Goal: Task Accomplishment & Management: Complete application form

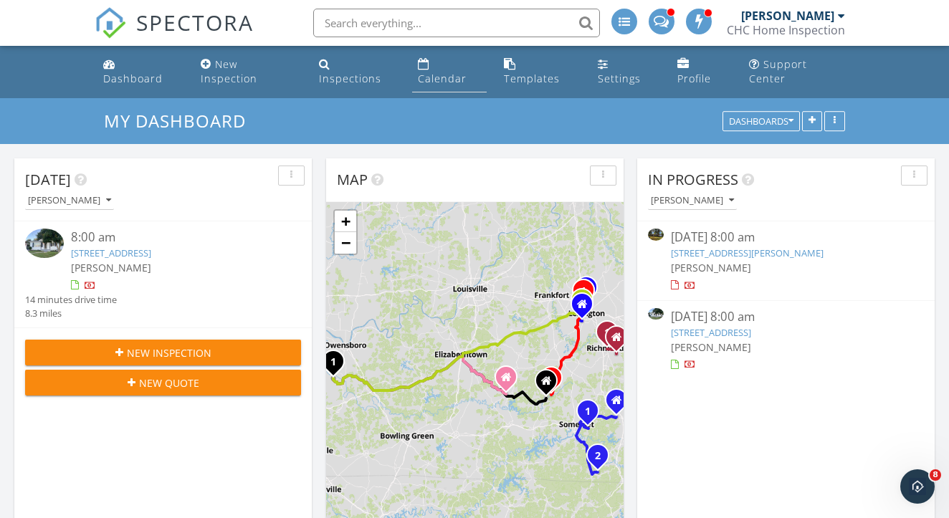
click at [429, 67] on link "Calendar" at bounding box center [449, 72] width 75 height 41
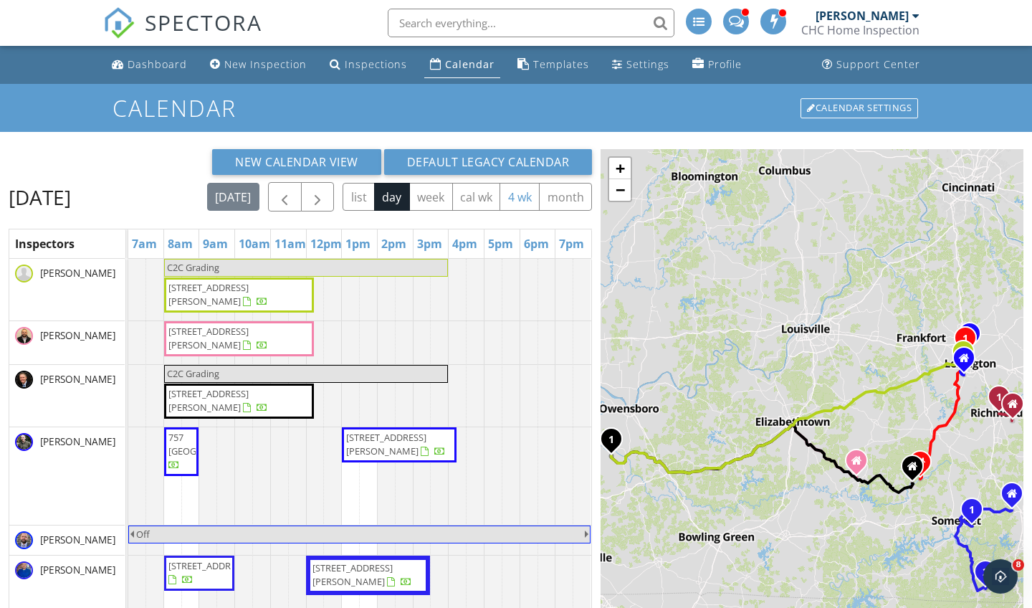
click at [500, 211] on button "4 wk" at bounding box center [520, 197] width 40 height 28
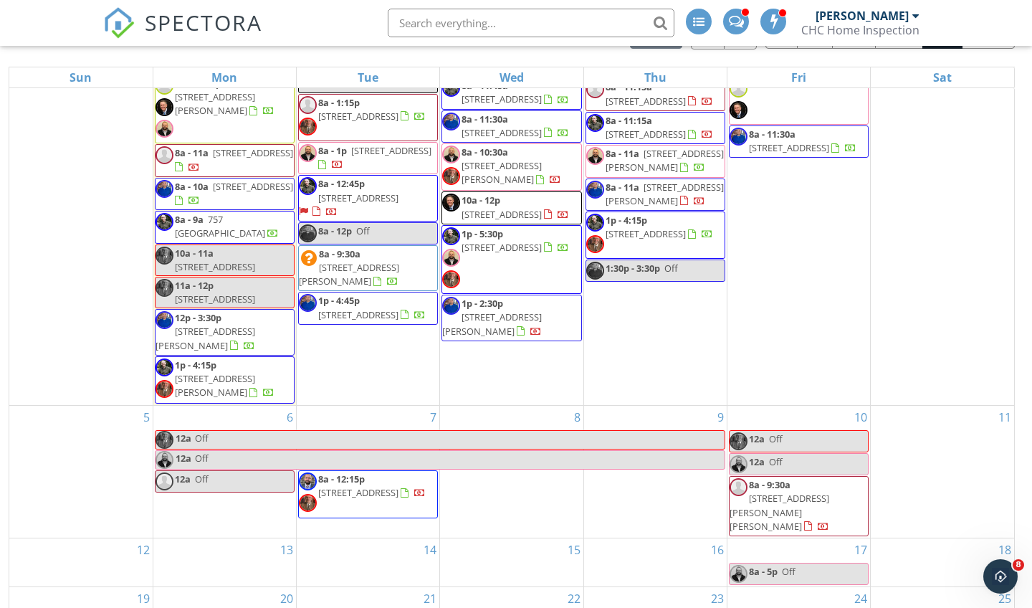
scroll to position [174, 0]
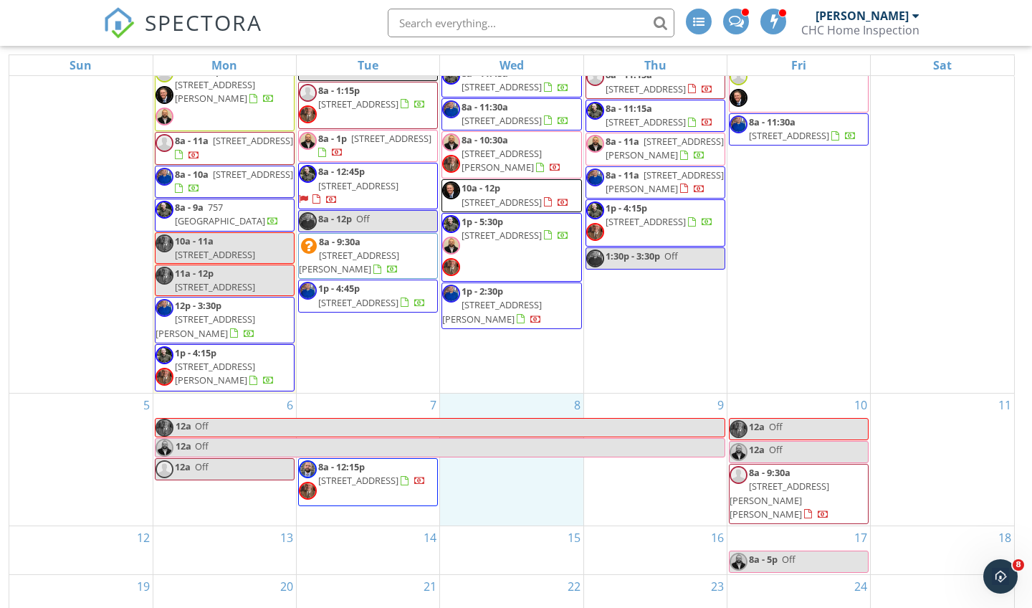
click at [531, 480] on div "8" at bounding box center [511, 460] width 143 height 132
click at [496, 459] on link "Event" at bounding box center [510, 458] width 74 height 23
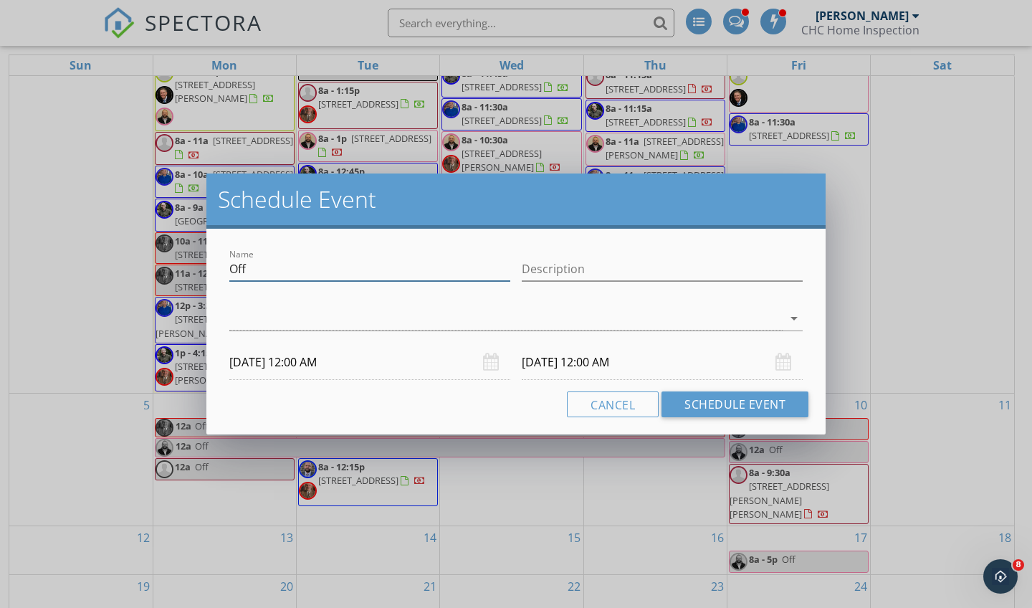
click at [407, 277] on input "Off" at bounding box center [369, 269] width 281 height 24
type input "O"
type input "[PERSON_NAME] Late Start"
click at [561, 326] on div at bounding box center [506, 319] width 554 height 24
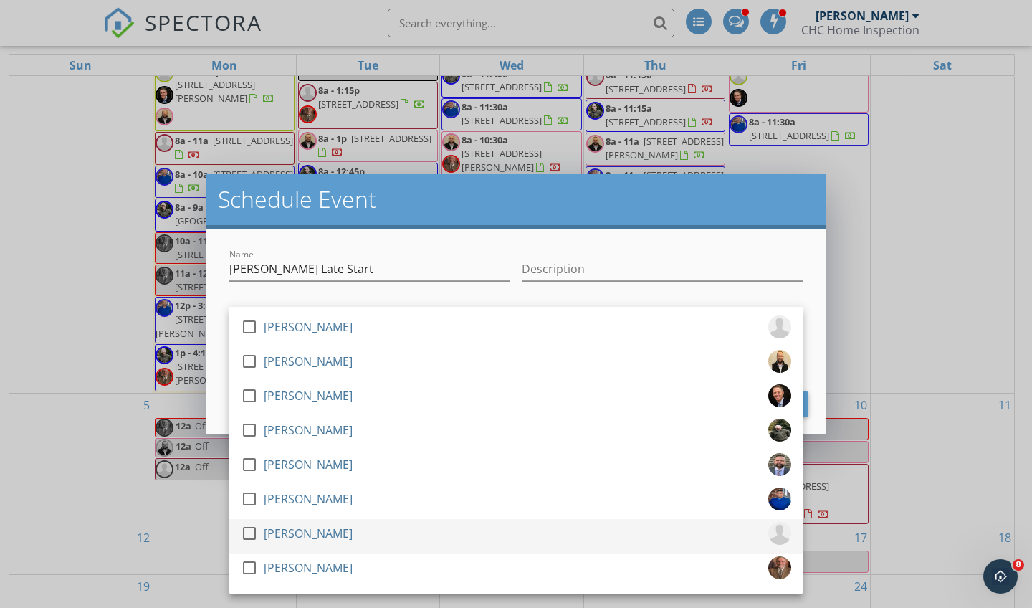
click at [255, 533] on div at bounding box center [249, 533] width 24 height 24
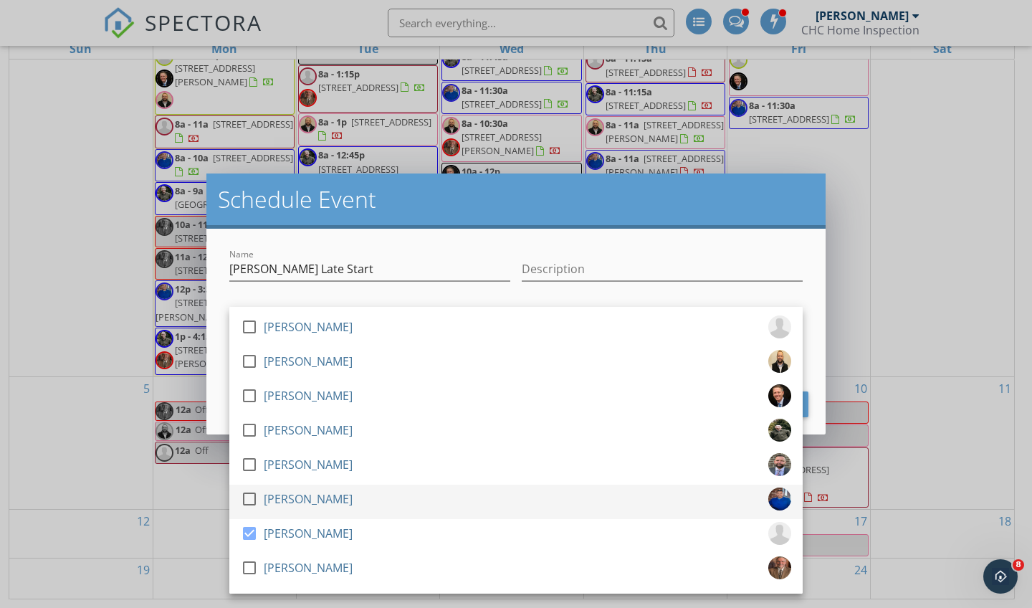
scroll to position [191, 0]
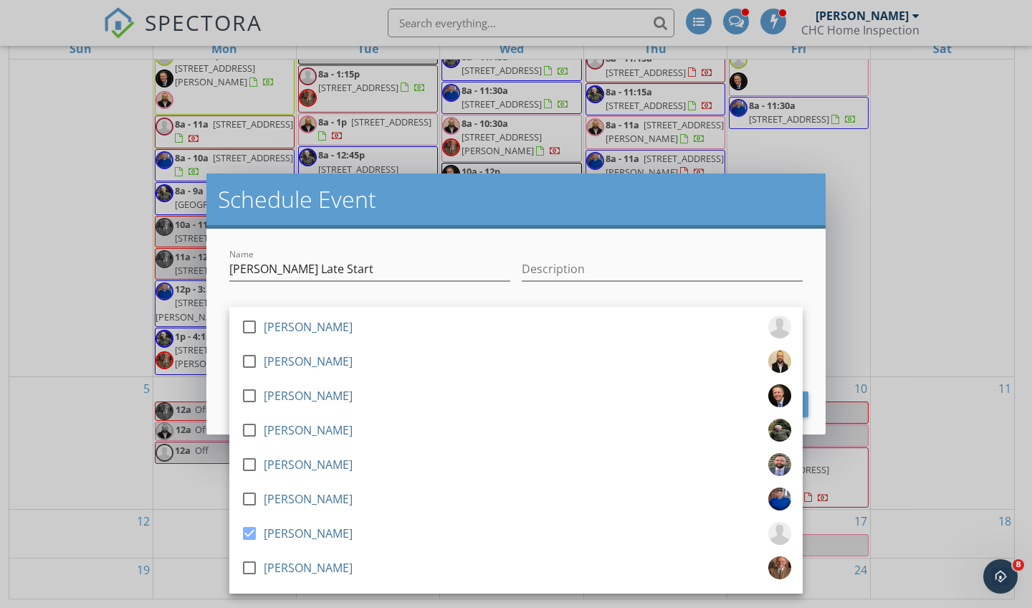
click at [711, 199] on h2 "Schedule Event" at bounding box center [516, 199] width 597 height 29
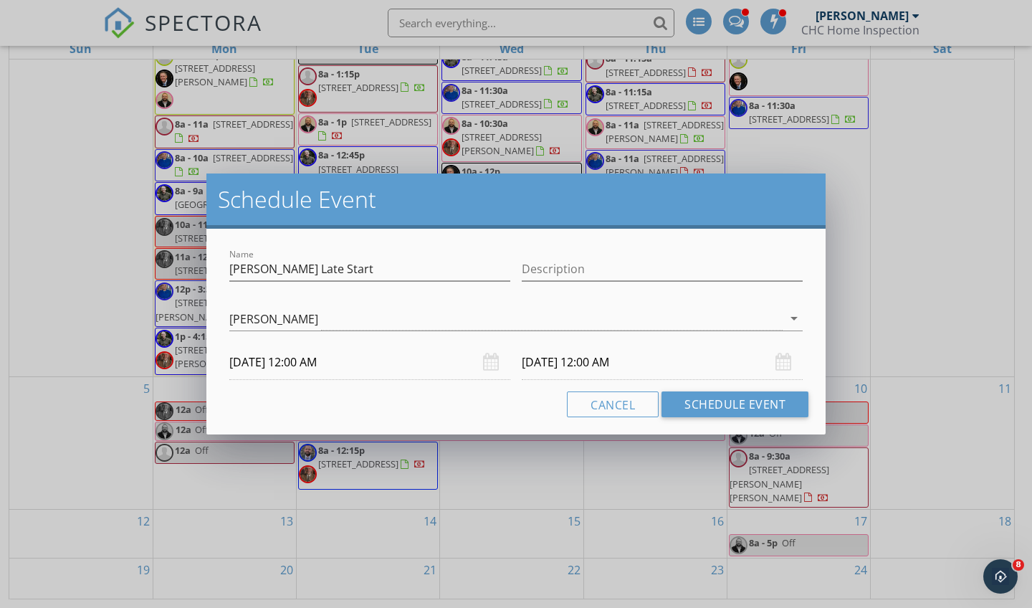
click at [323, 360] on input "[DATE] 12:00 AM" at bounding box center [369, 362] width 281 height 35
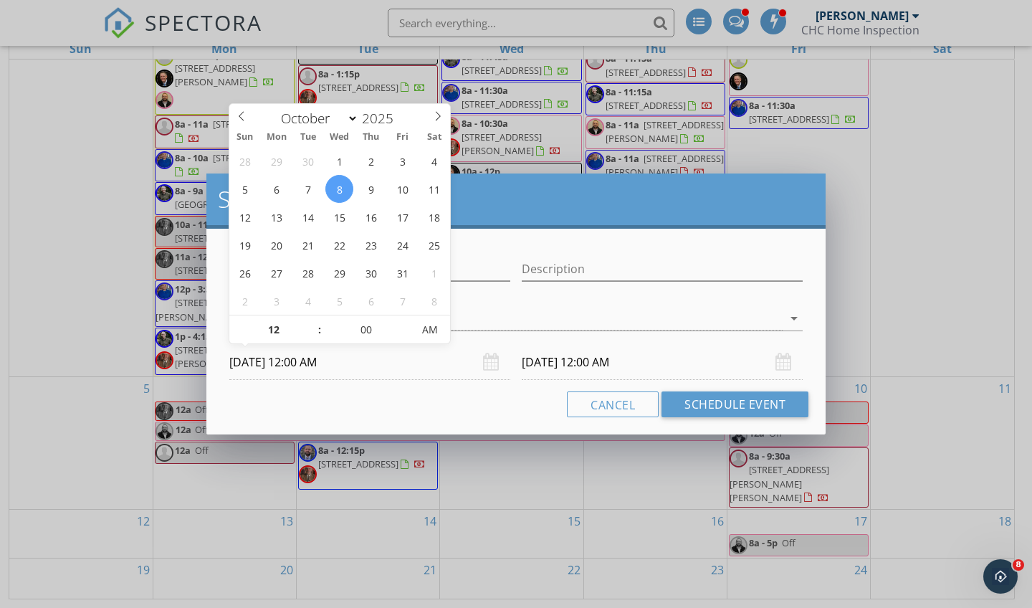
click at [298, 364] on input "[DATE] 12:00 AM" at bounding box center [369, 362] width 281 height 35
click at [311, 326] on span at bounding box center [313, 322] width 10 height 14
type input "01"
type input "[DATE] 1:00 AM"
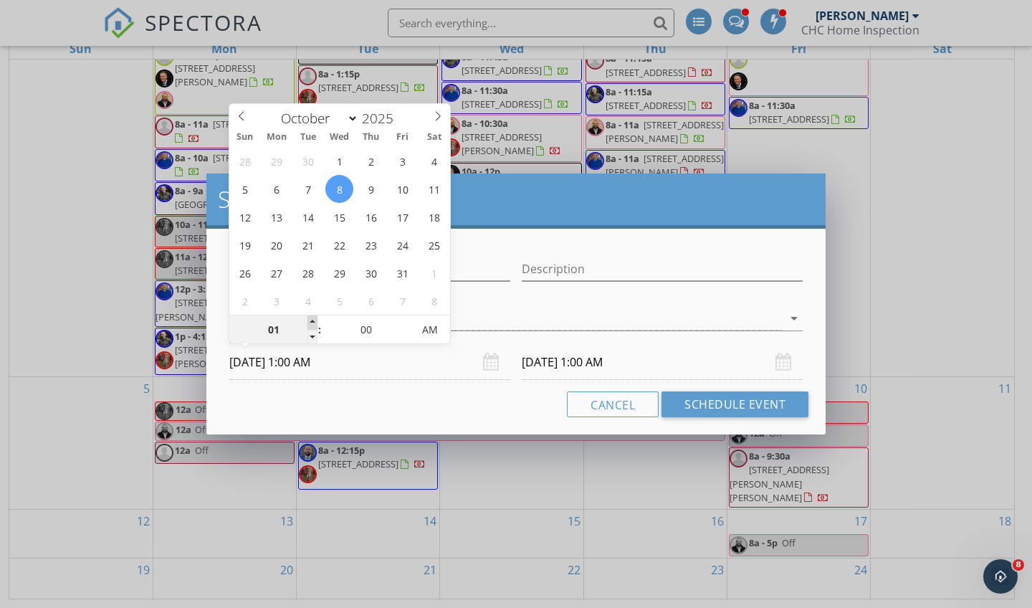
type input "02"
type input "[DATE] 2:00 AM"
click at [311, 326] on span at bounding box center [313, 322] width 10 height 14
type input "03"
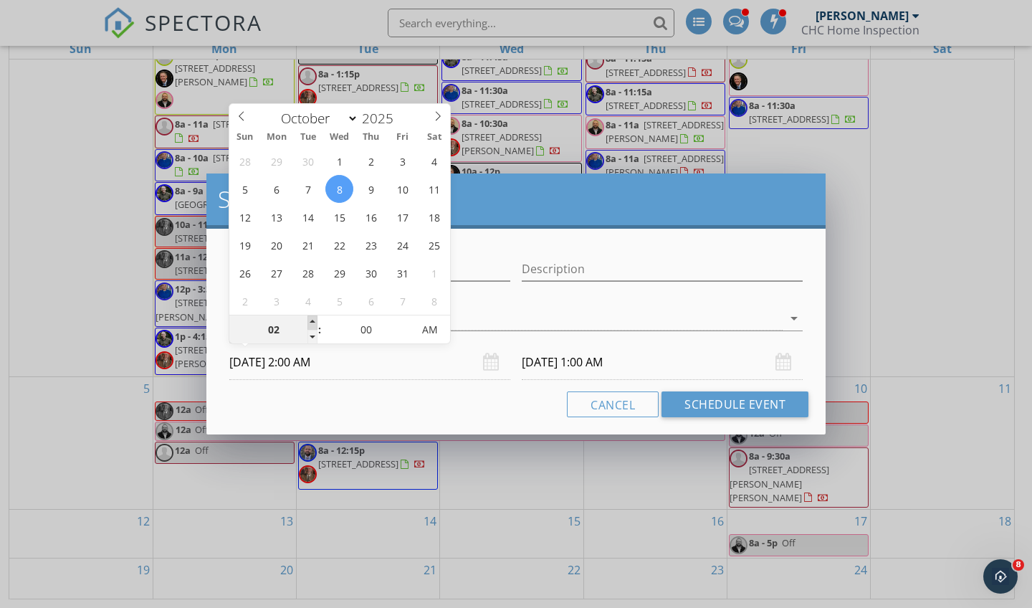
type input "[DATE] 3:00 AM"
type input "04"
type input "[DATE] 4:00 AM"
click at [311, 326] on span at bounding box center [313, 322] width 10 height 14
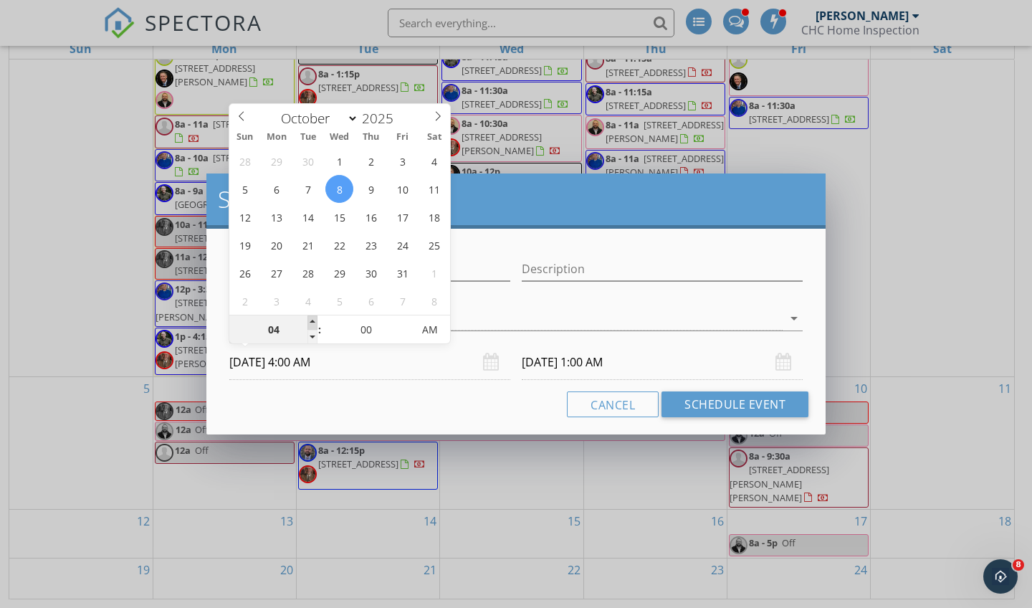
click at [311, 326] on span at bounding box center [313, 322] width 10 height 14
type input "06"
type input "[DATE] 6:00 AM"
click at [311, 326] on span at bounding box center [313, 322] width 10 height 14
type input "07"
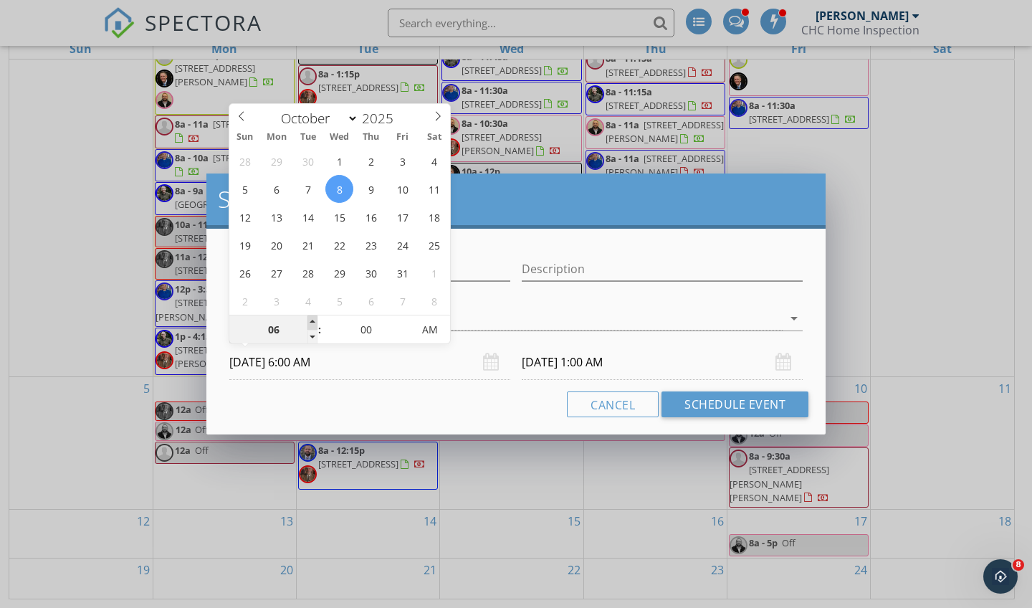
type input "[DATE] 7:00 AM"
type input "07"
type input "[DATE] 7:00 AM"
type input "08"
type input "[DATE] 8:00 AM"
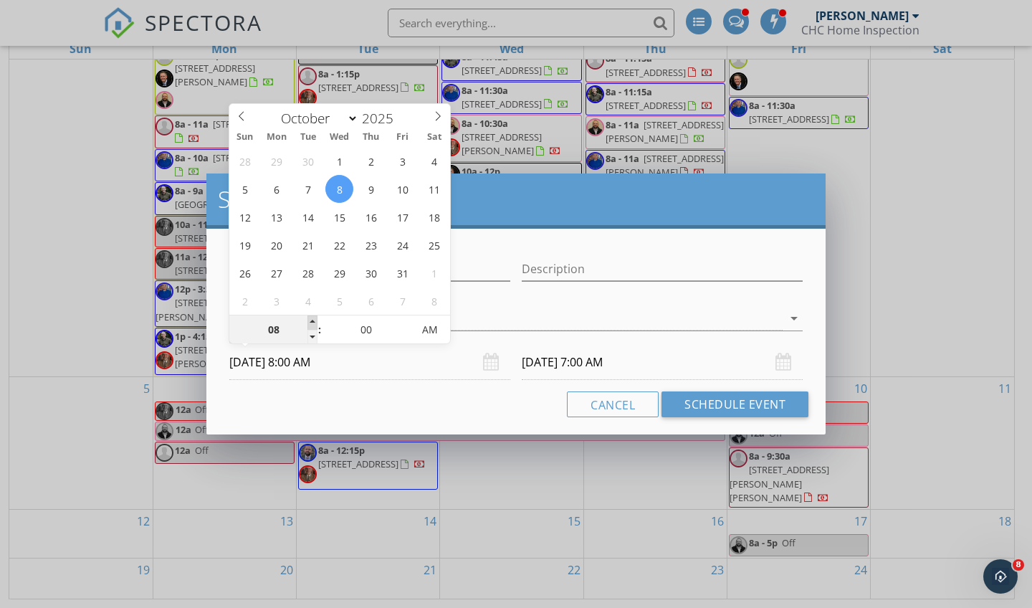
click at [311, 326] on span at bounding box center [313, 322] width 10 height 14
type input "08"
type input "[DATE] 8:00 AM"
click at [559, 360] on input "[DATE] 8:00 AM" at bounding box center [662, 362] width 281 height 35
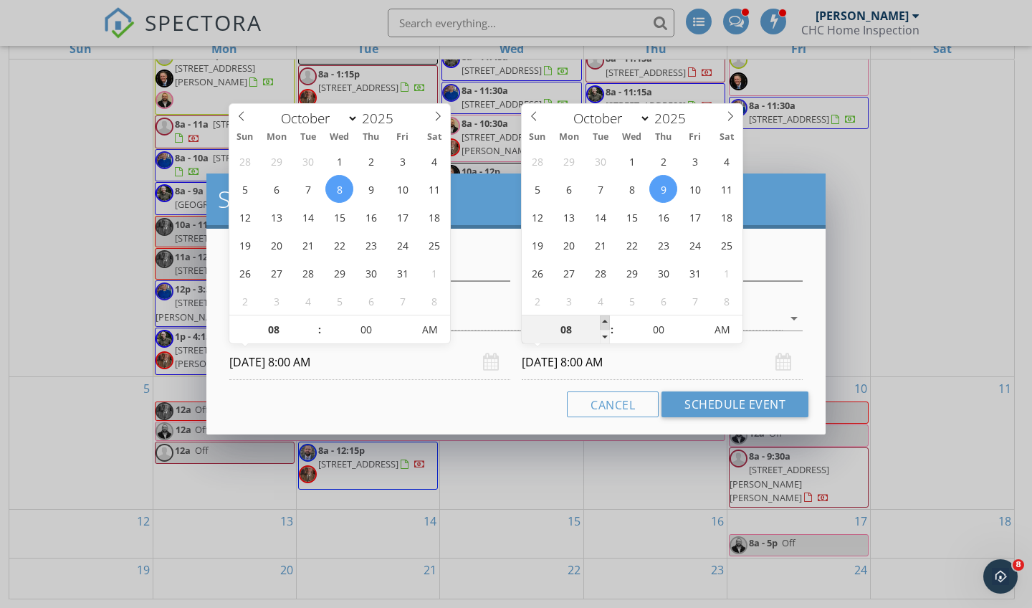
type input "09"
click at [602, 322] on span at bounding box center [605, 322] width 10 height 14
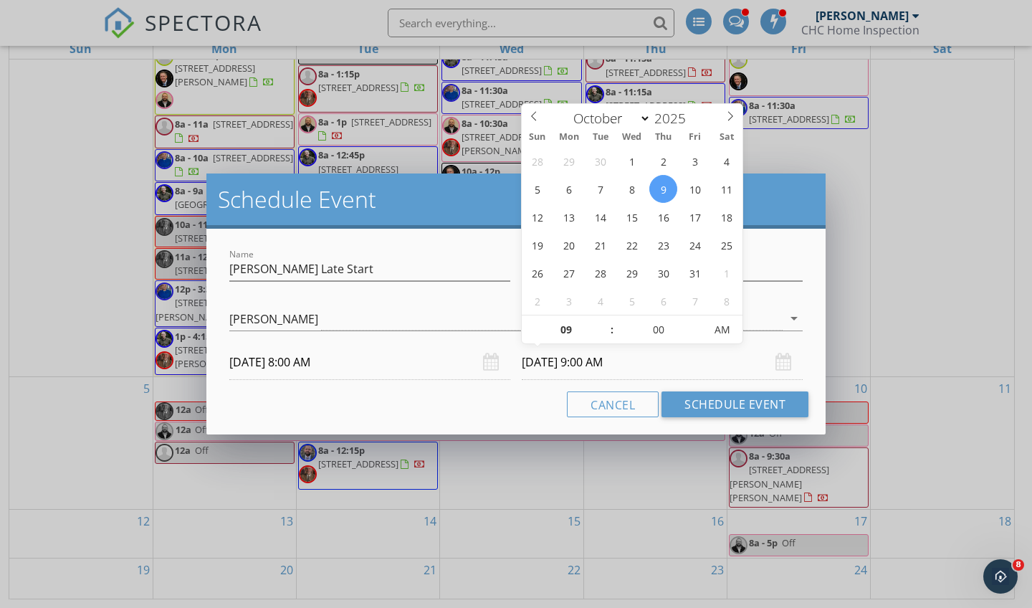
click at [760, 370] on input "[DATE] 9:00 AM" at bounding box center [662, 362] width 281 height 35
type input "[DATE] 9:00 AM"
click at [687, 409] on button "Schedule Event" at bounding box center [735, 404] width 147 height 26
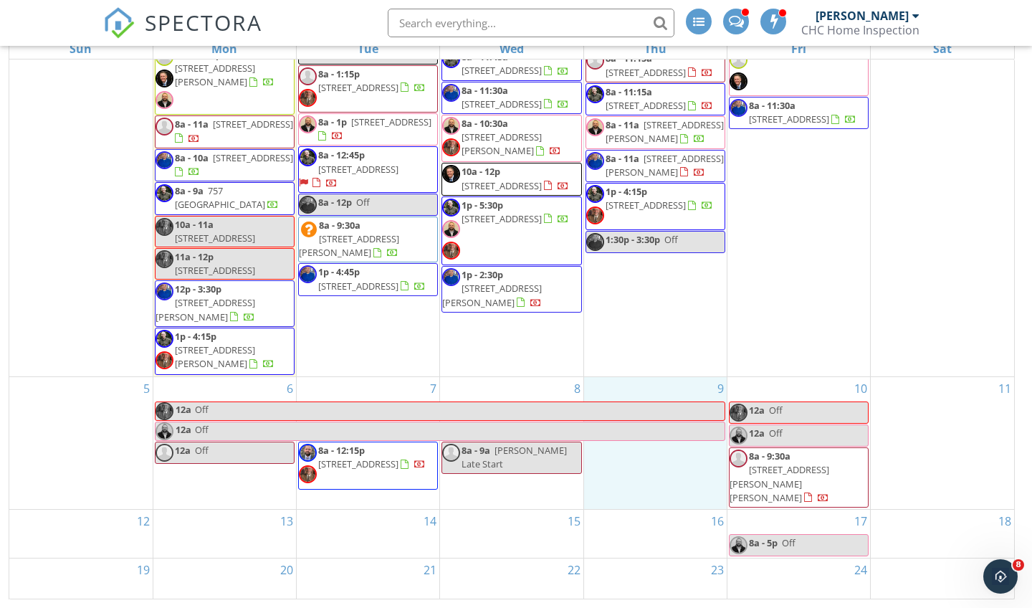
click at [615, 462] on div "9" at bounding box center [655, 443] width 143 height 132
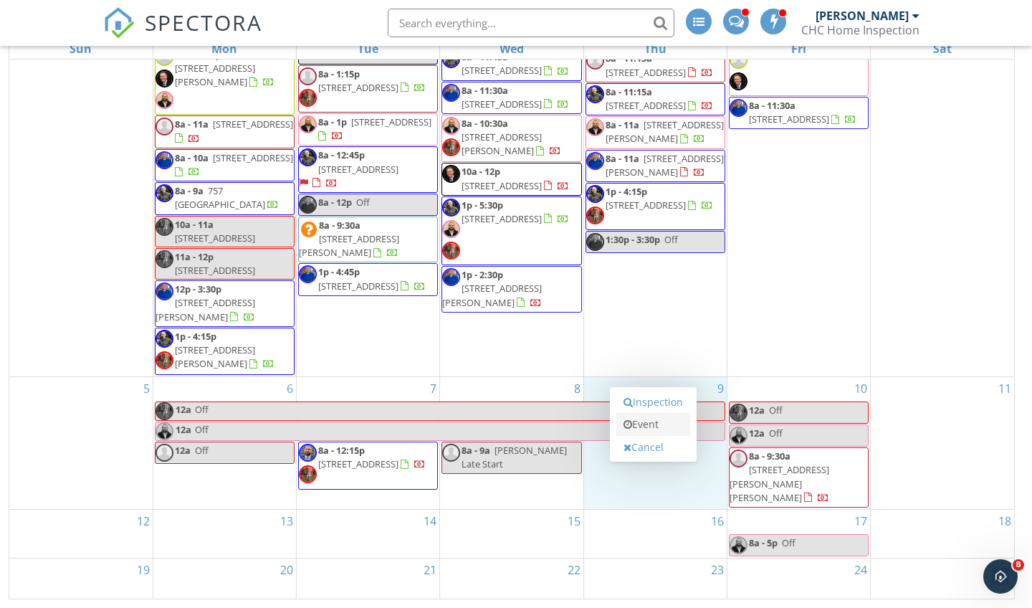
click at [648, 429] on link "Event" at bounding box center [654, 424] width 74 height 23
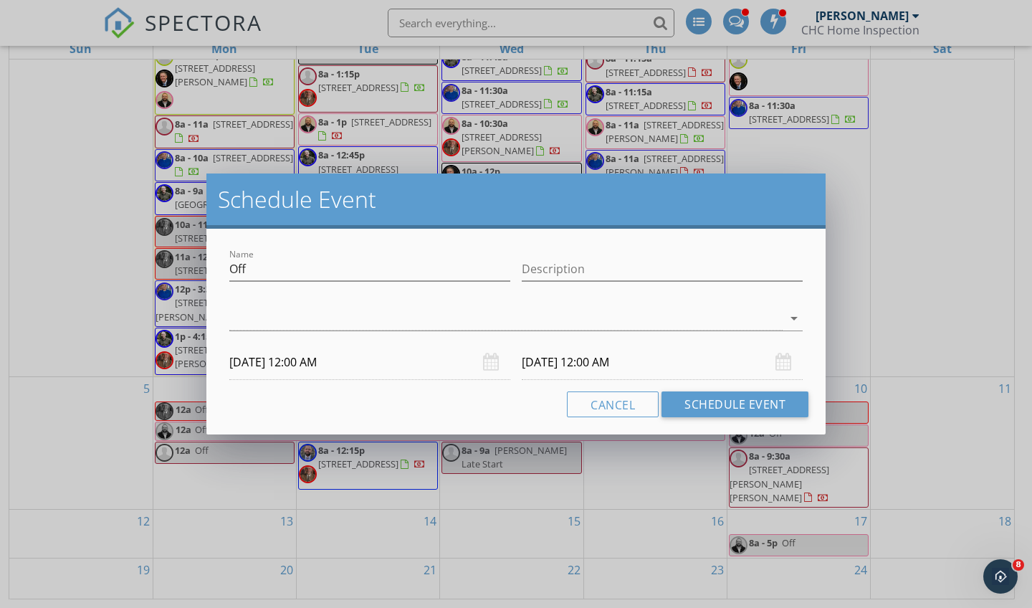
click at [782, 361] on div "[DATE] 12:00 AM" at bounding box center [662, 362] width 281 height 35
click at [644, 369] on input "[DATE] 12:00 AM" at bounding box center [662, 362] width 281 height 35
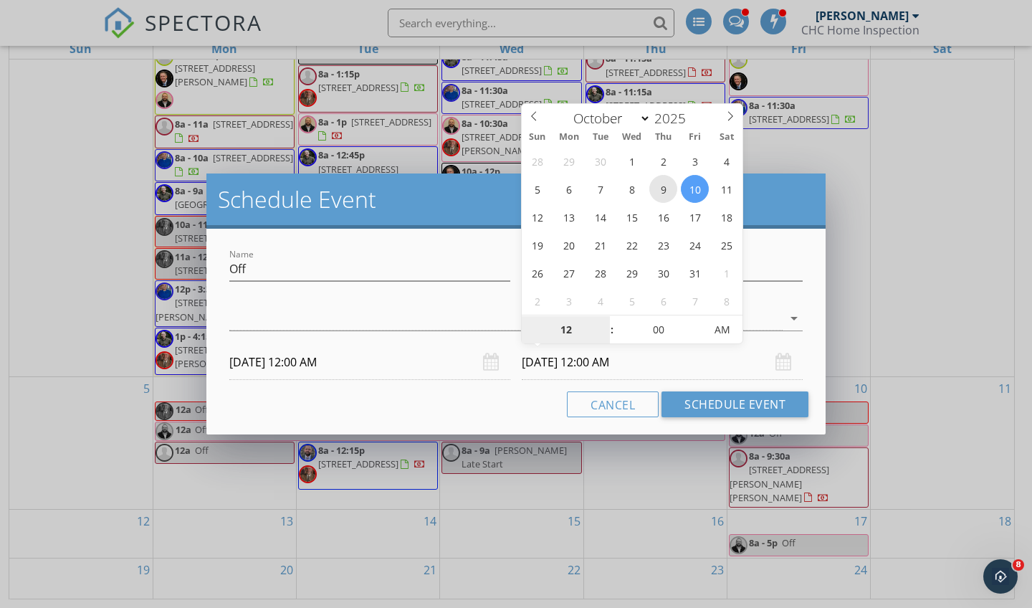
type input "[DATE] 12:00 AM"
type input "11"
type input "[DATE] 11:00 PM"
click at [608, 336] on span at bounding box center [605, 337] width 10 height 14
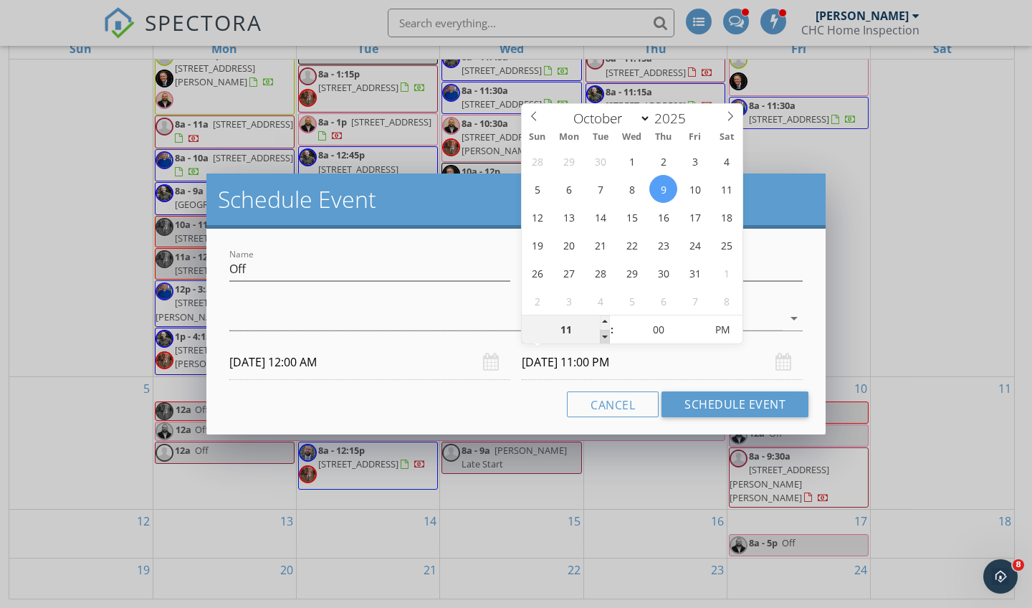
type input "10"
type input "[DATE] 10:00 PM"
type input "09"
click at [608, 336] on span at bounding box center [605, 337] width 10 height 14
type input "[DATE] 9:00 AM"
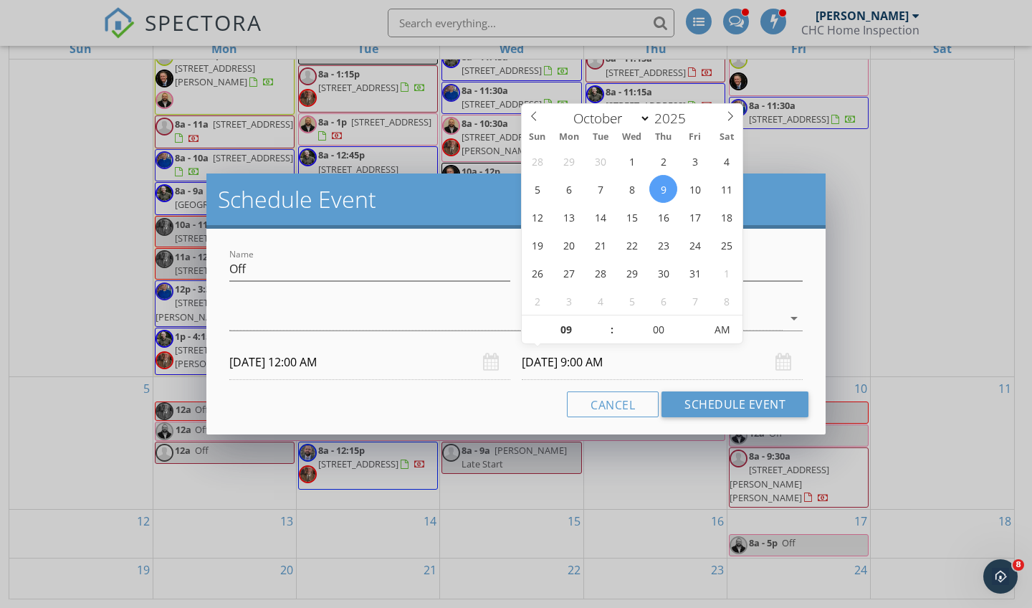
click at [383, 364] on input "[DATE] 12:00 AM" at bounding box center [369, 362] width 281 height 35
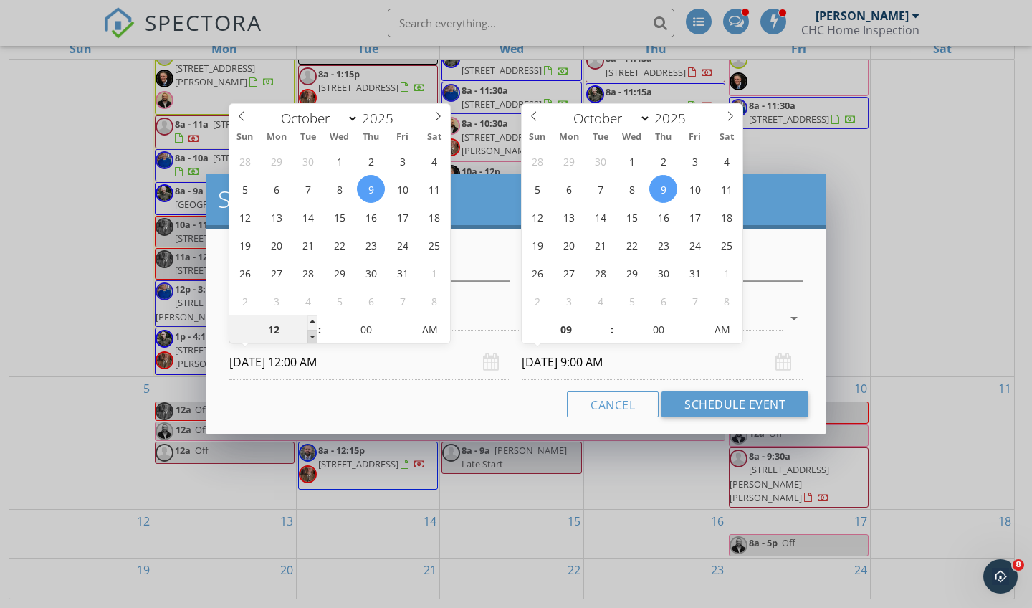
type input "11"
type input "[DATE] 11:00 PM"
click at [311, 334] on span at bounding box center [313, 337] width 10 height 14
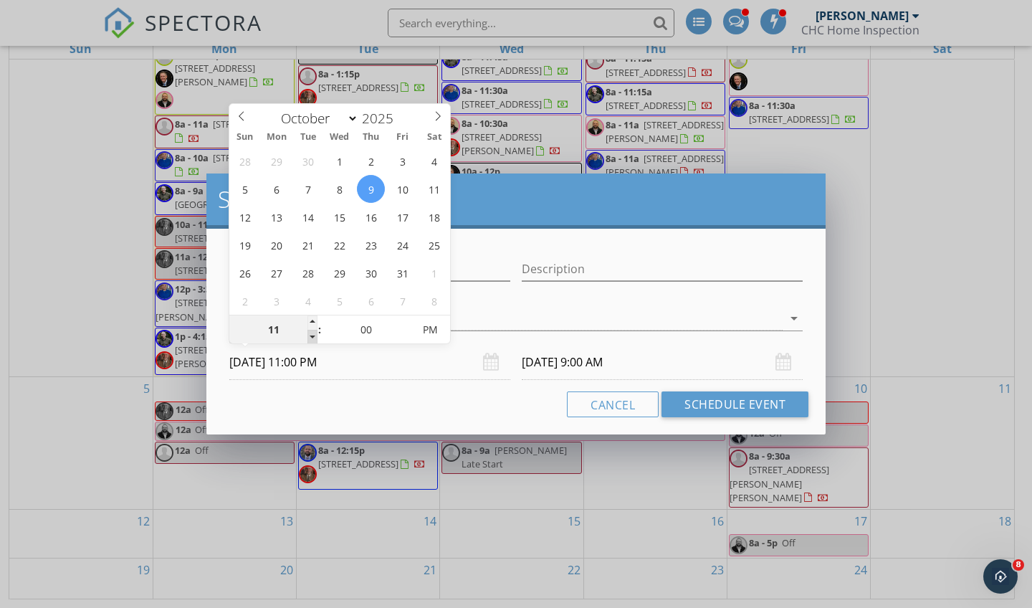
click at [311, 334] on span at bounding box center [313, 337] width 10 height 14
type input "10"
type input "[DATE] 10:00 PM"
type input "09"
type input "[DATE] 9:00 PM"
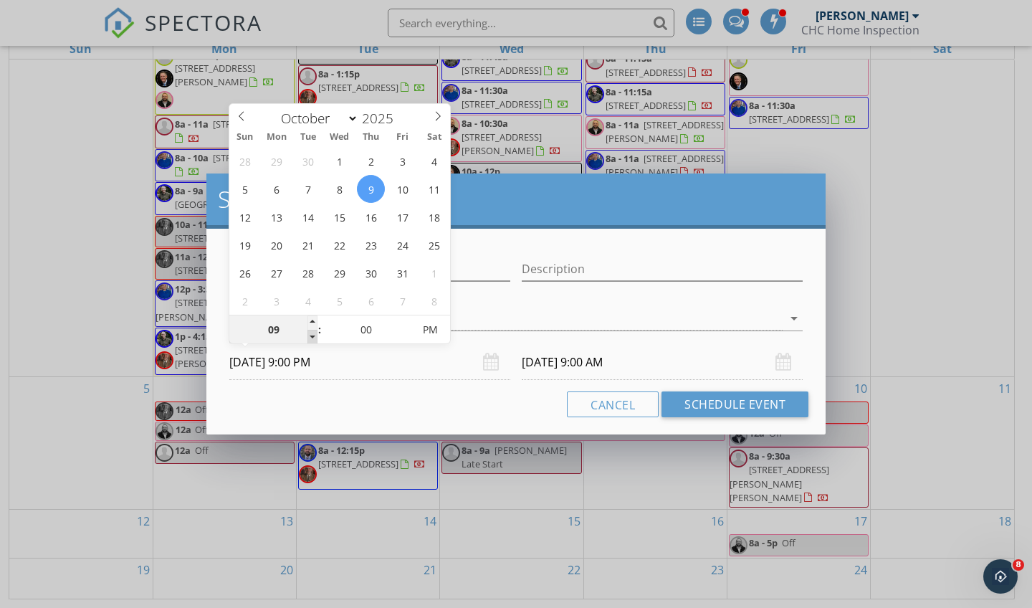
click at [311, 334] on span at bounding box center [313, 337] width 10 height 14
type input "[DATE] 6:00 AM"
type input "08"
type input "[DATE] 8:00 PM"
click at [311, 334] on span at bounding box center [313, 337] width 10 height 14
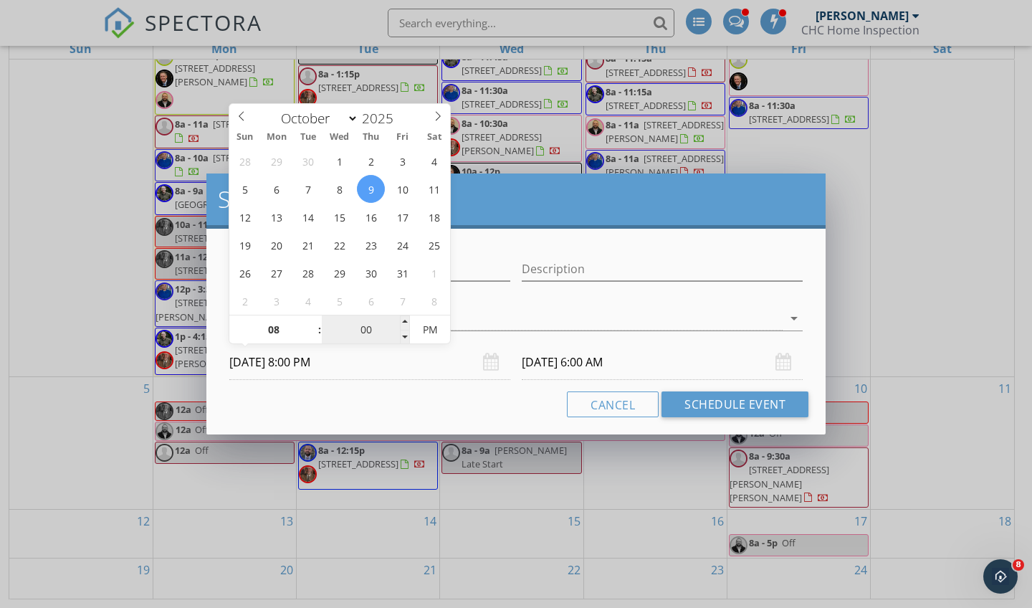
type input "[DATE] 5:00 AM"
type input "[DATE] 8:00 AM"
type input "[DATE] 5:00 PM"
click at [442, 333] on span "PM" at bounding box center [429, 329] width 39 height 29
click at [644, 368] on input "[DATE] 5:00 PM" at bounding box center [662, 362] width 281 height 35
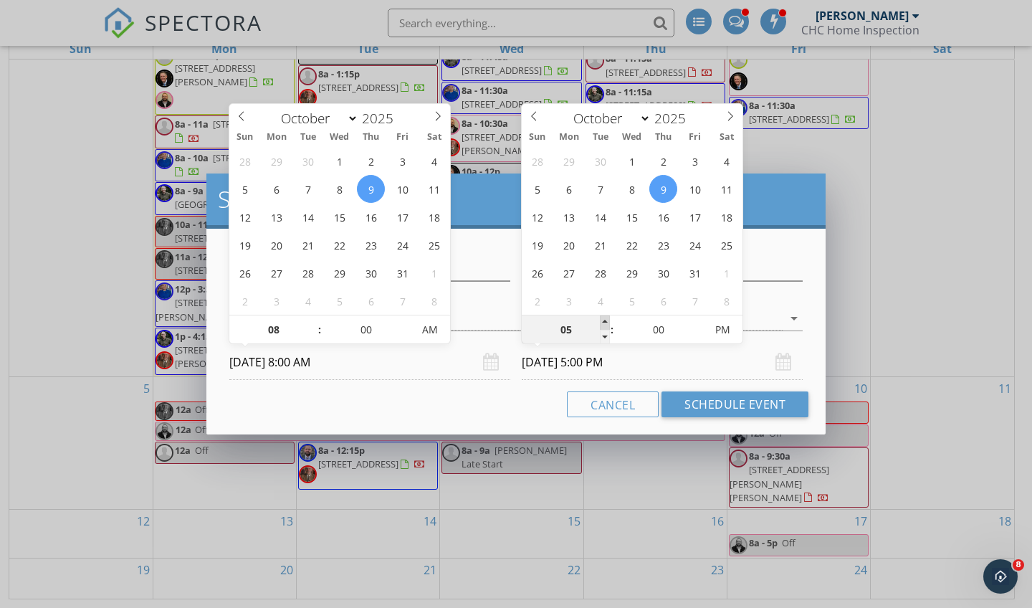
click at [609, 323] on span at bounding box center [605, 322] width 10 height 14
type input "06"
type input "[DATE] 6:00 PM"
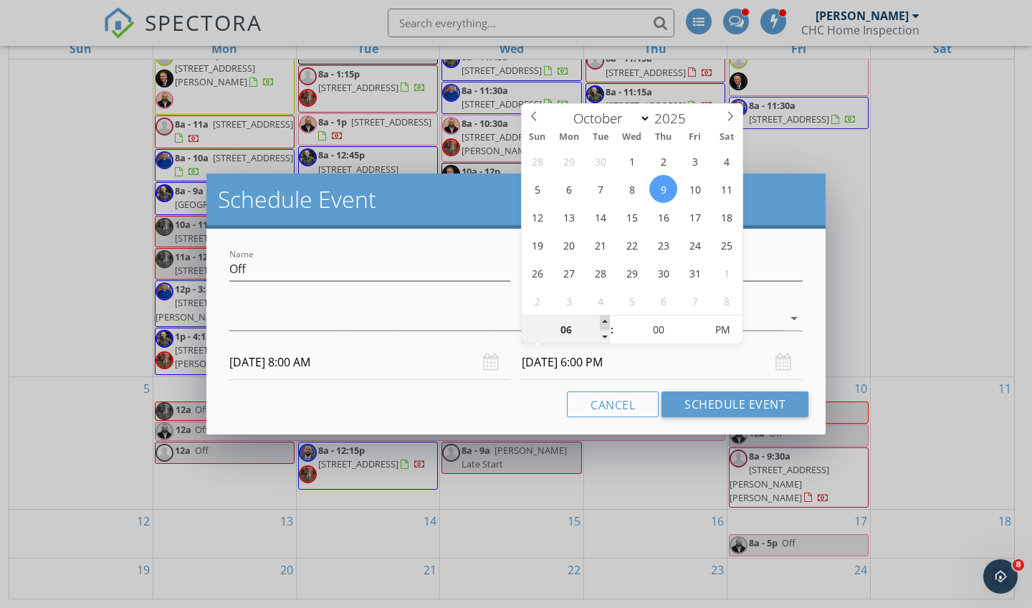
click at [609, 323] on span at bounding box center [605, 322] width 10 height 14
type input "07"
type input "[DATE] 7:00 PM"
type input "08"
type input "[DATE] 8:00 PM"
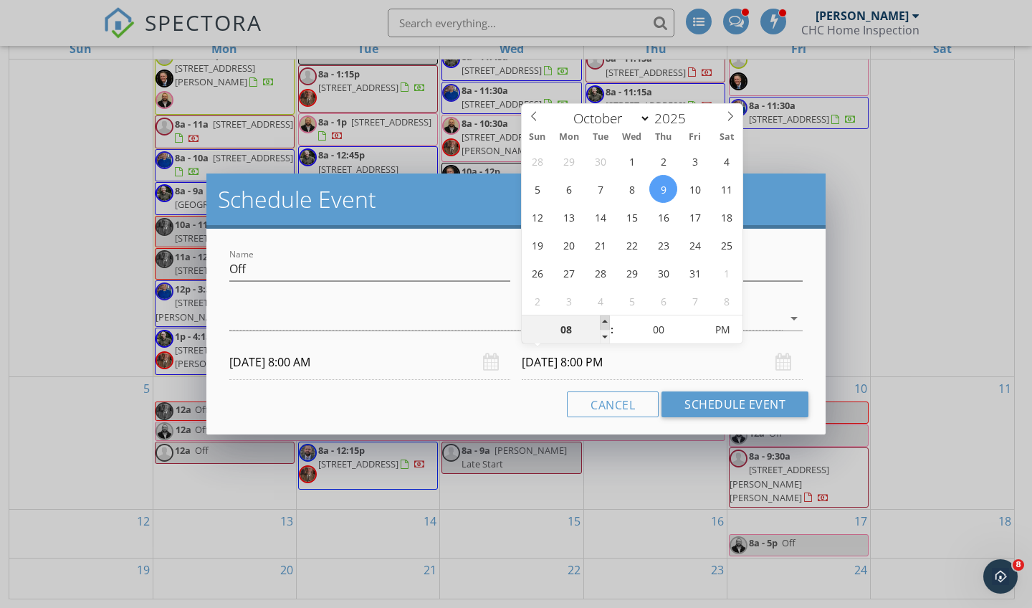
click at [609, 323] on span at bounding box center [605, 322] width 10 height 14
type input "09"
click at [609, 323] on span at bounding box center [605, 322] width 10 height 14
type input "[DATE] 9:00 AM"
click at [723, 411] on button "Schedule Event" at bounding box center [735, 404] width 147 height 26
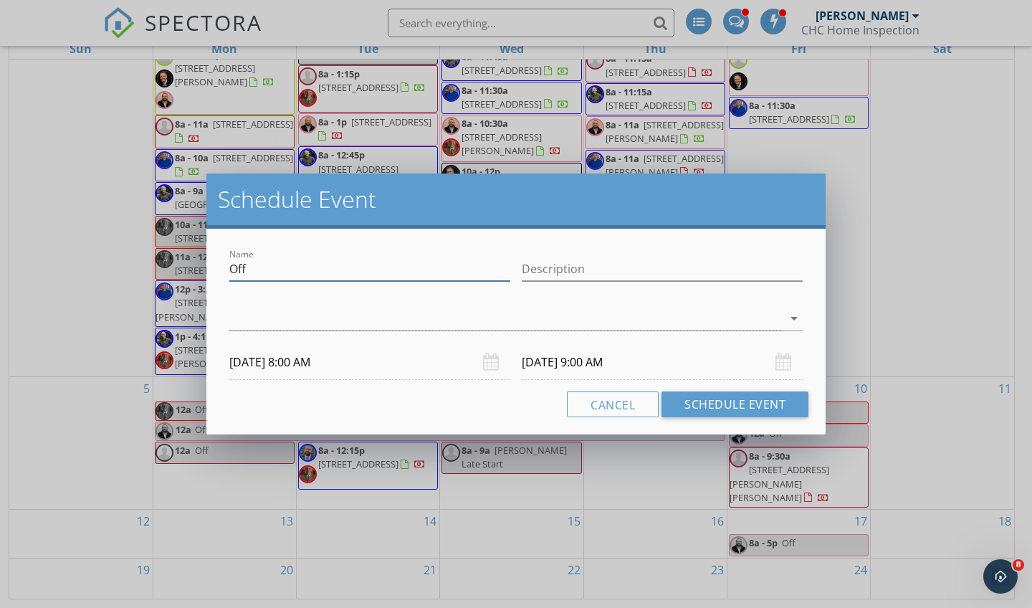
click at [391, 267] on input "Off" at bounding box center [369, 269] width 281 height 24
type input "O"
type input "[PERSON_NAME] Late start"
click at [488, 316] on div at bounding box center [506, 319] width 554 height 24
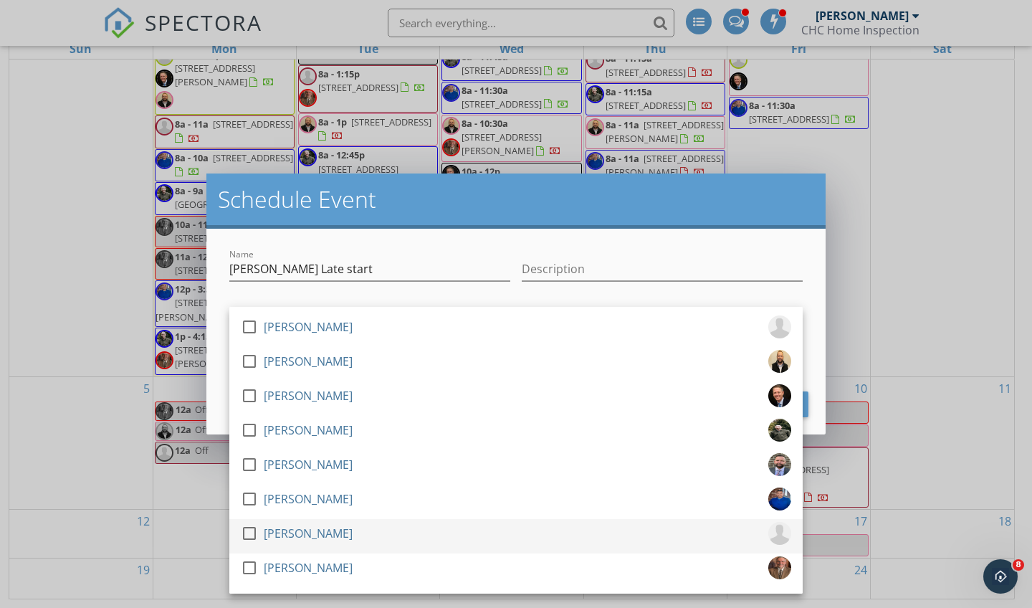
click at [244, 533] on div at bounding box center [249, 533] width 24 height 24
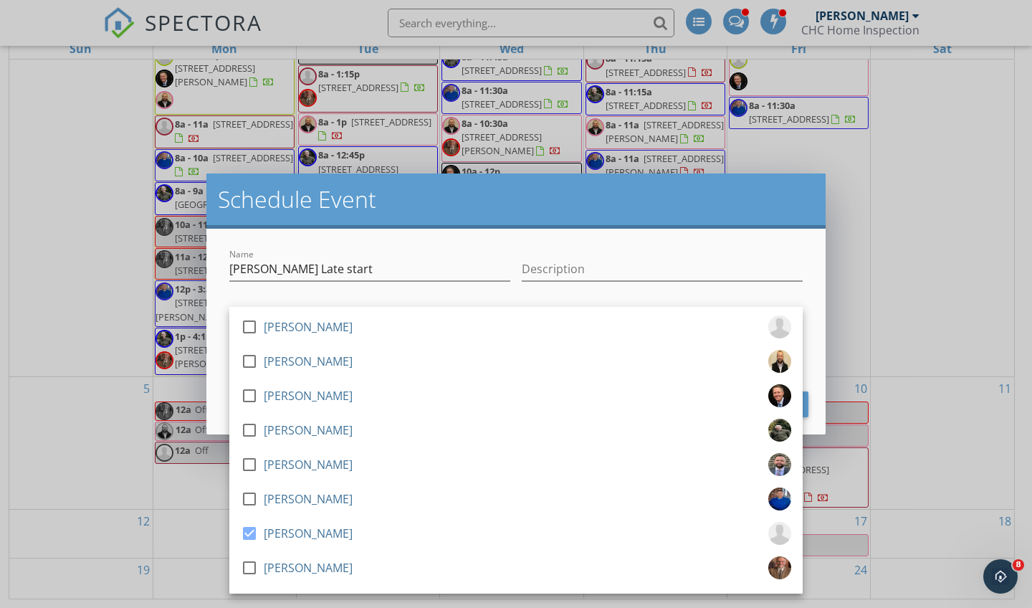
click at [635, 212] on h2 "Schedule Event" at bounding box center [516, 199] width 597 height 29
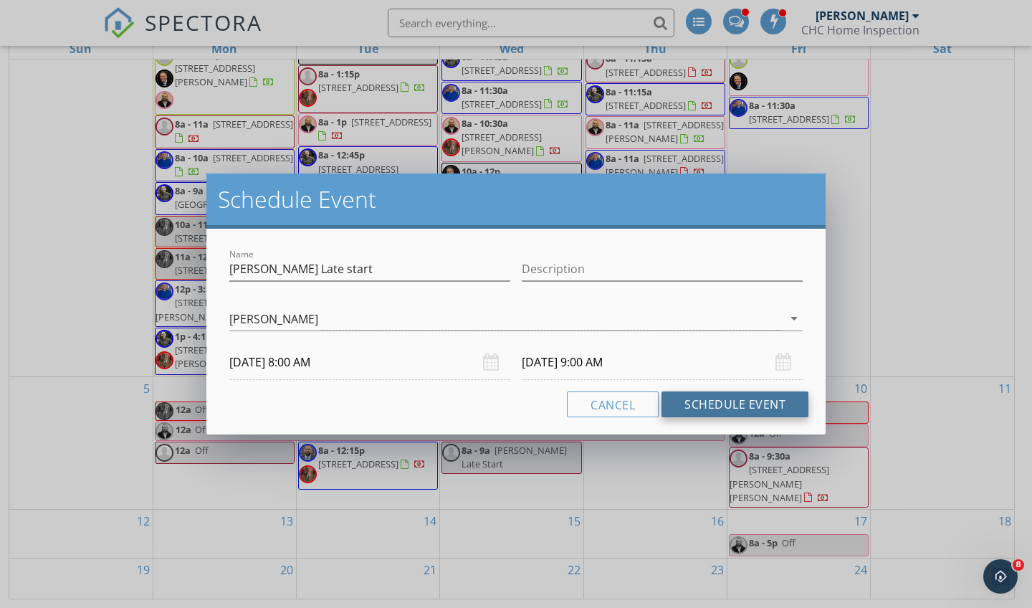
click at [706, 400] on button "Schedule Event" at bounding box center [735, 404] width 147 height 26
